Goal: Information Seeking & Learning: Learn about a topic

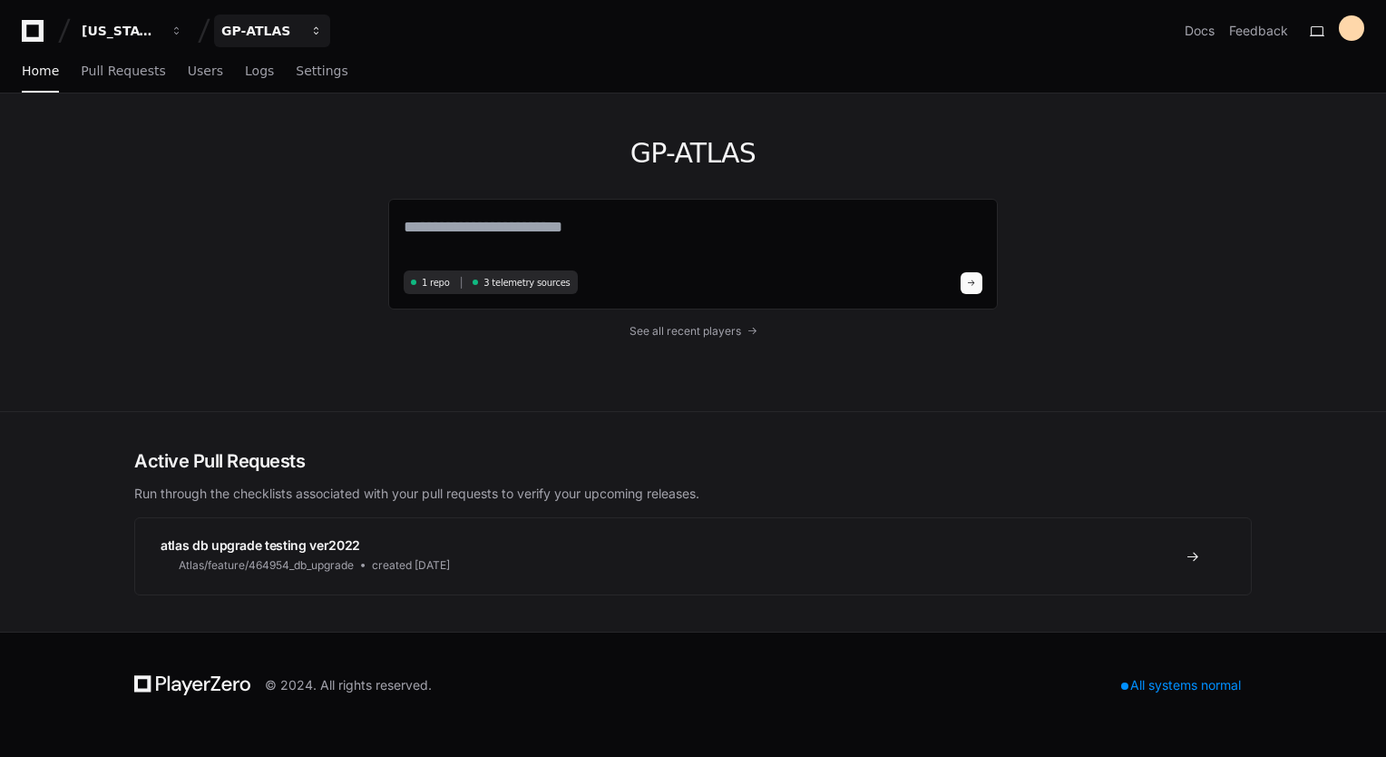
click at [315, 37] on button "GP-ATLAS" at bounding box center [272, 31] width 116 height 33
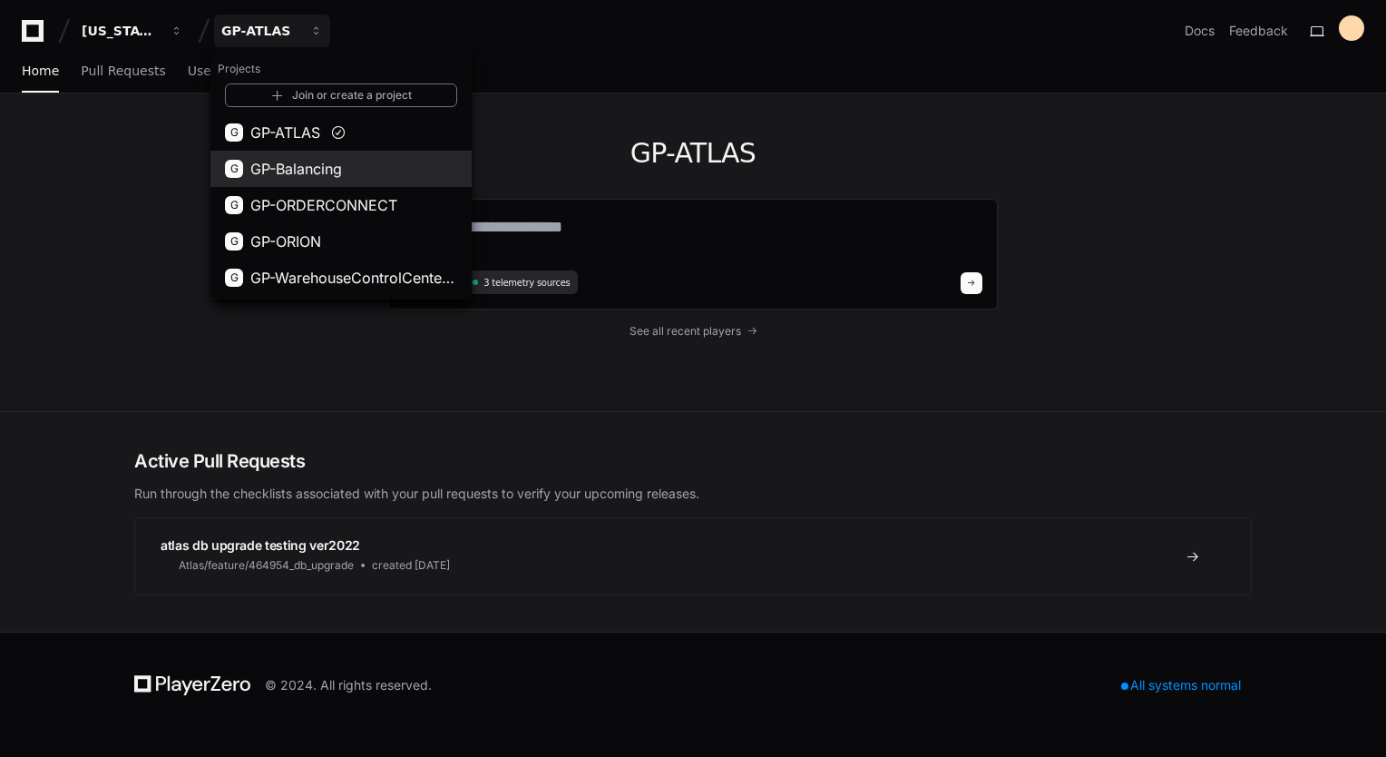
click at [298, 178] on span "GP-Balancing" at bounding box center [296, 169] width 92 height 22
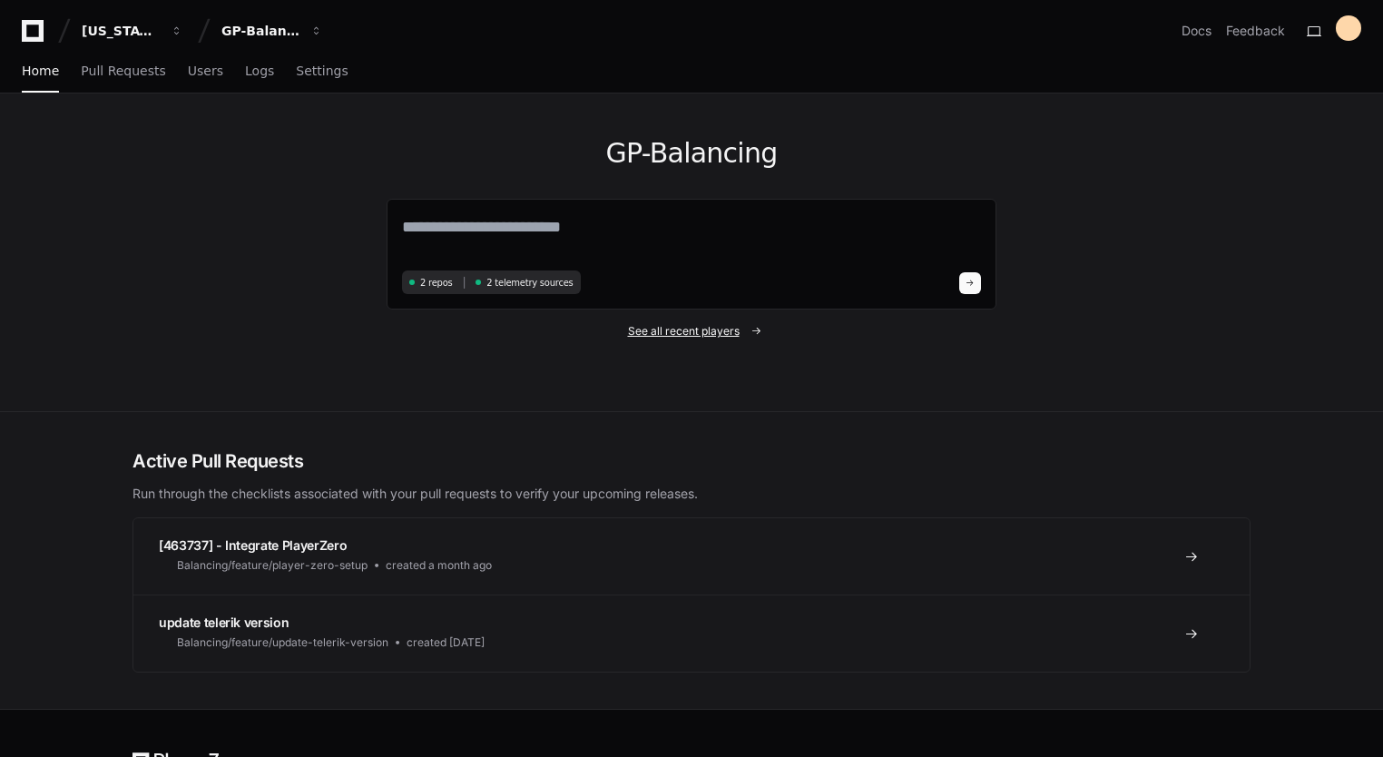
click at [654, 332] on span "See all recent players" at bounding box center [684, 331] width 112 height 15
click at [734, 333] on span "See all recent players" at bounding box center [684, 331] width 112 height 15
click at [708, 331] on span "See all recent players" at bounding box center [684, 331] width 112 height 15
click at [688, 336] on span "See all recent players" at bounding box center [684, 331] width 112 height 15
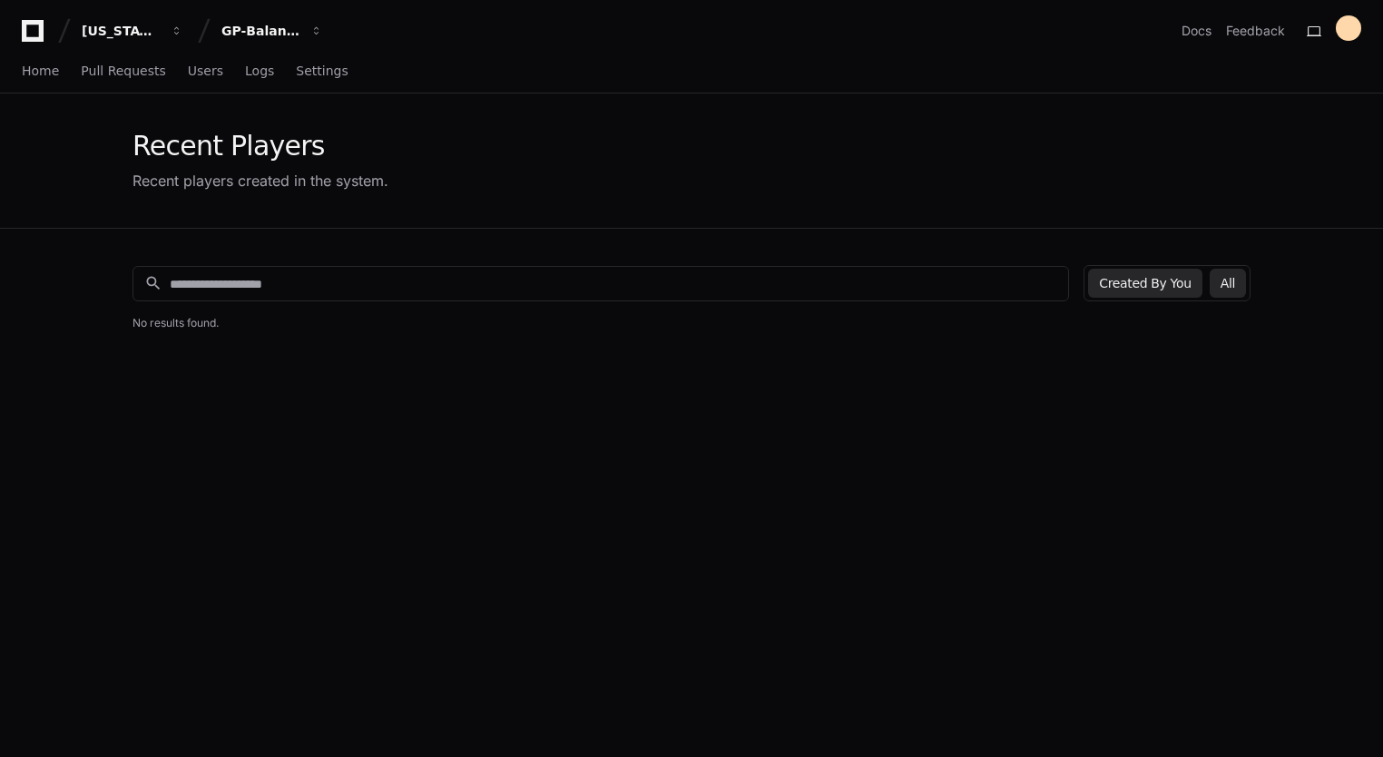
click at [1228, 285] on button "All" at bounding box center [1227, 283] width 36 height 29
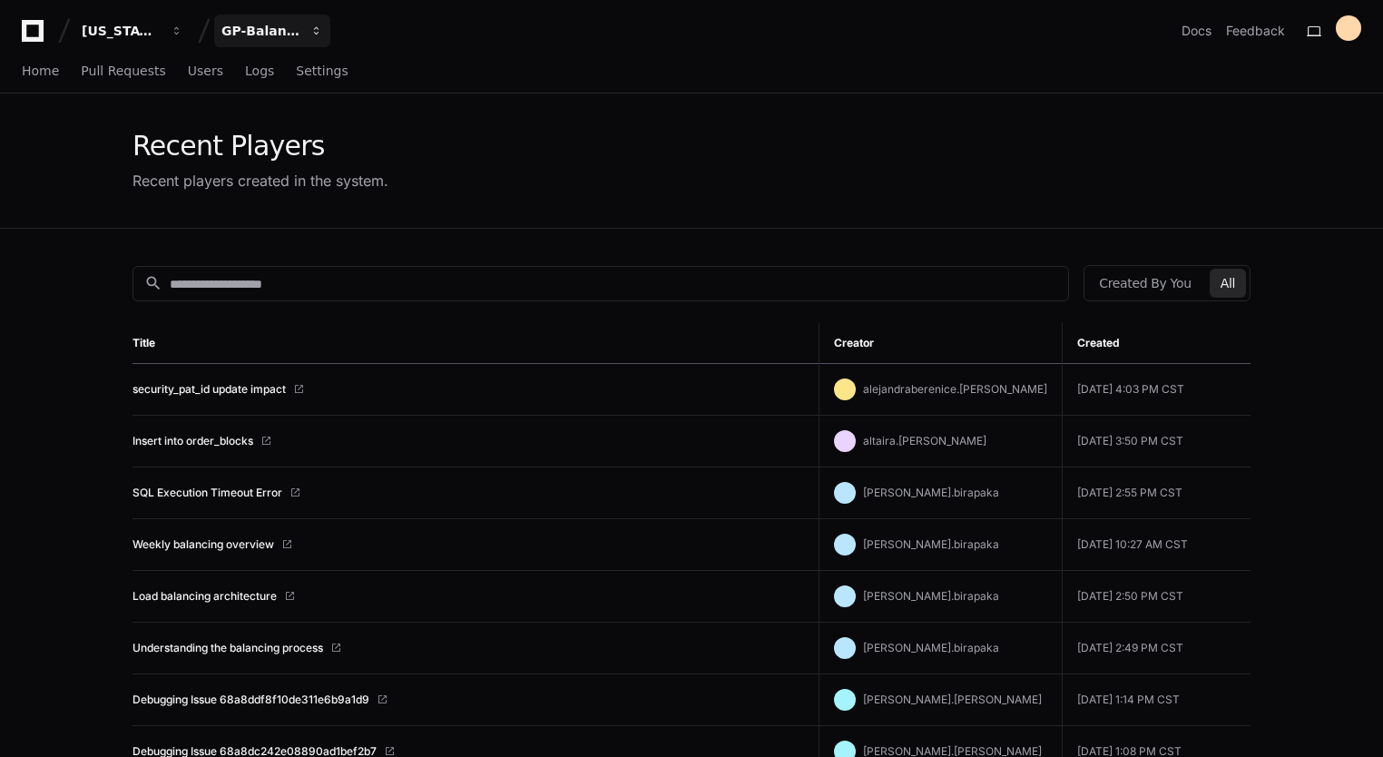
click at [314, 31] on span "button" at bounding box center [316, 30] width 13 height 13
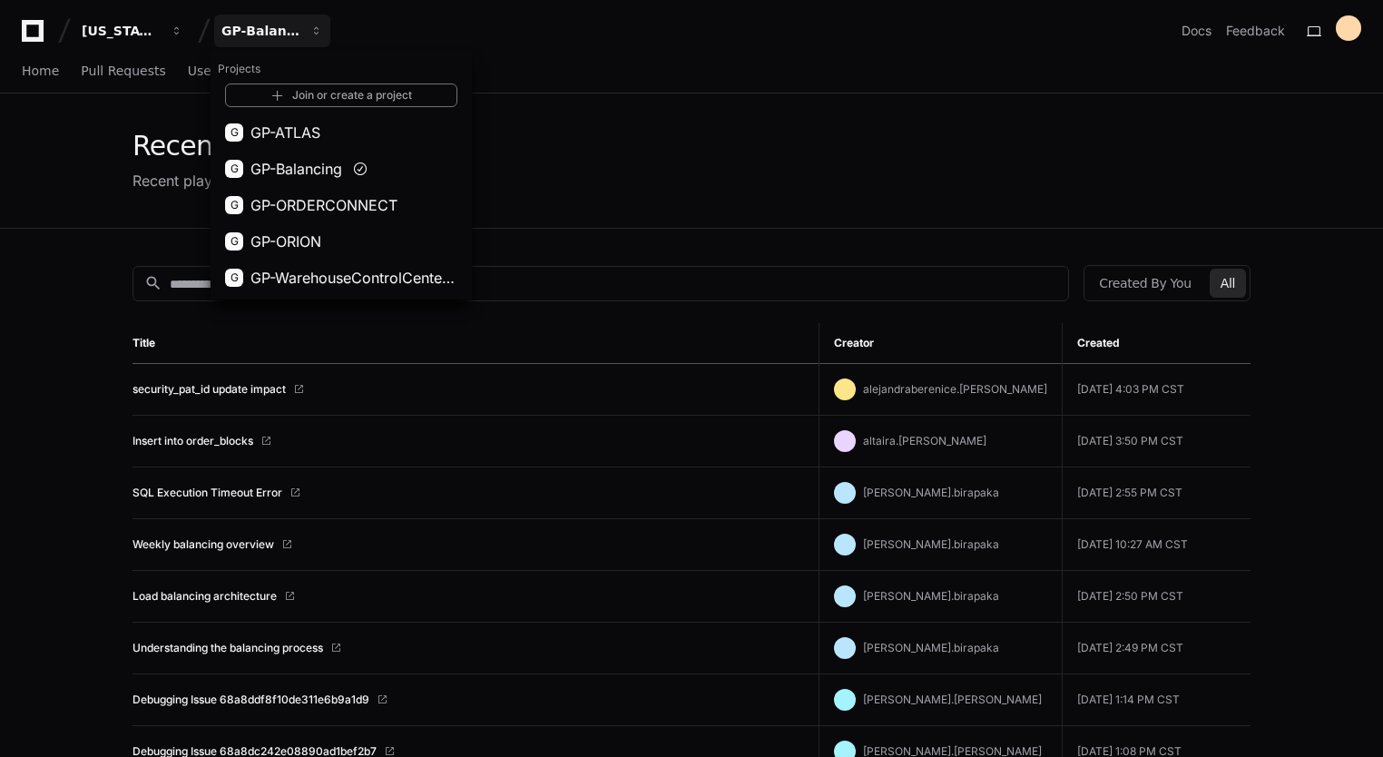
click at [35, 354] on app-recent-players "Recent Players Recent players created in the system. search Created By You All …" at bounding box center [691, 685] width 1383 height 1185
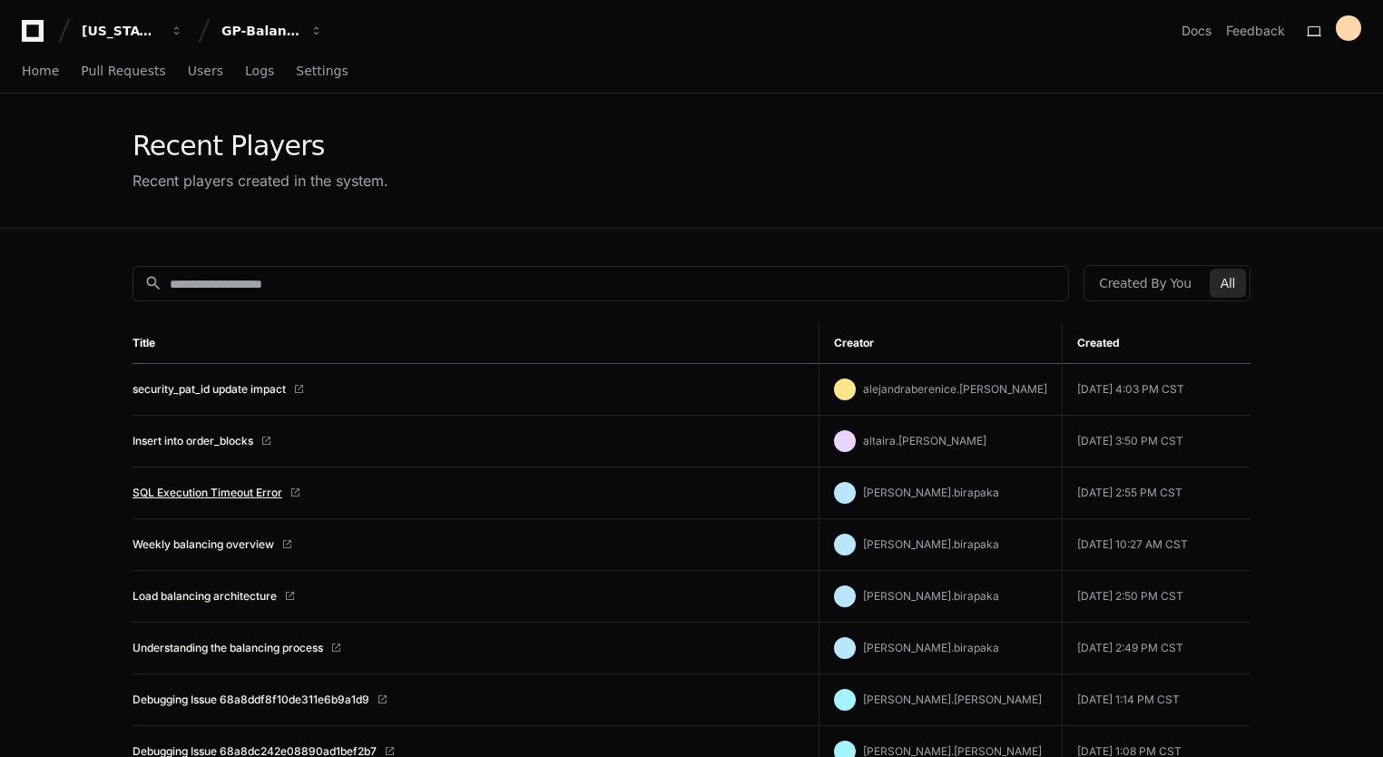
click at [196, 491] on link "SQL Execution Timeout Error" at bounding box center [207, 492] width 150 height 15
